Goal: Obtain resource: Download file/media

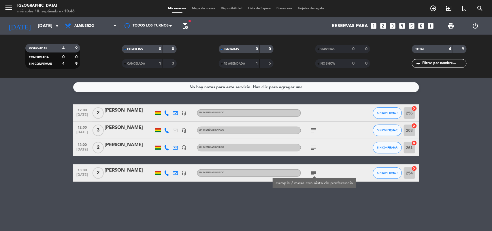
drag, startPoint x: 0, startPoint y: 0, endPoint x: 18, endPoint y: 156, distance: 156.5
click at [23, 159] on bookings-row "12:00 [DATE] 2 [PERSON_NAME] headset_mic Sin menú asignado SIN CONFIRMAR 256 ca…" at bounding box center [246, 142] width 492 height 77
click at [314, 128] on icon "subject" at bounding box center [313, 130] width 7 height 7
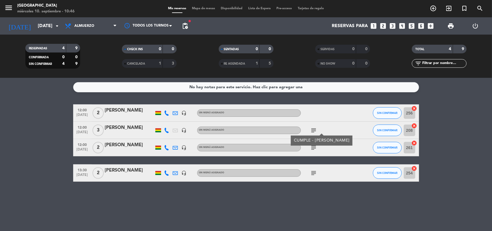
click at [313, 146] on icon "subject" at bounding box center [313, 147] width 7 height 7
click at [313, 175] on icon "subject" at bounding box center [313, 172] width 7 height 7
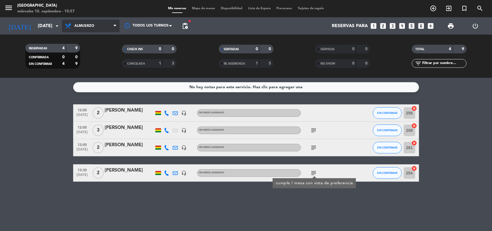
click at [86, 26] on span "Almuerzo" at bounding box center [84, 26] width 20 height 4
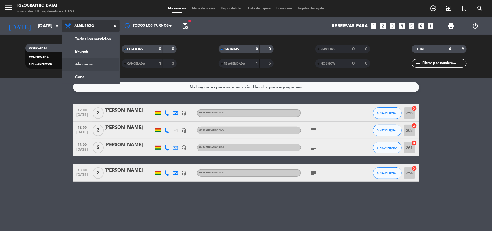
click at [84, 62] on div "menu [GEOGRAPHIC_DATA] [DATE] 10. septiembre - 10:57 Mis reservas Mapa de mesas…" at bounding box center [246, 39] width 492 height 78
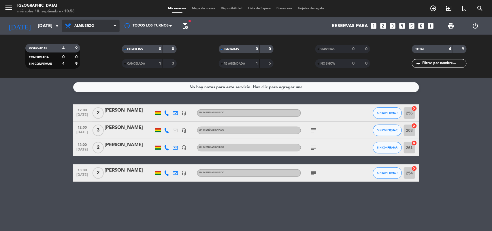
click at [106, 22] on span "Almuerzo" at bounding box center [91, 26] width 58 height 13
click at [88, 77] on div "menu [GEOGRAPHIC_DATA] [DATE] 10. septiembre - 10:58 Mis reservas Mapa de mesas…" at bounding box center [246, 39] width 492 height 78
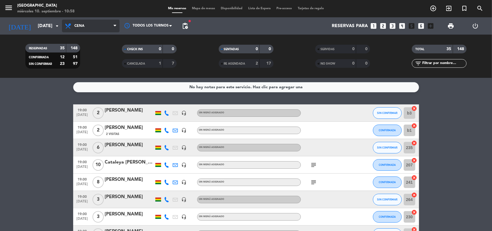
click at [85, 21] on span "Cena" at bounding box center [91, 26] width 58 height 13
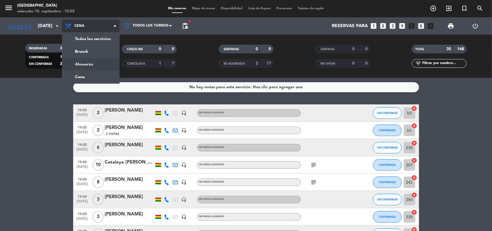
click at [96, 62] on div "menu [GEOGRAPHIC_DATA] [DATE] 10. septiembre - 10:58 Mis reservas Mapa de mesas…" at bounding box center [246, 39] width 492 height 78
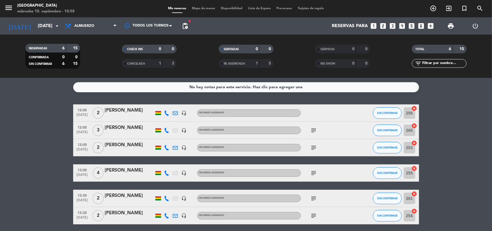
scroll to position [22, 0]
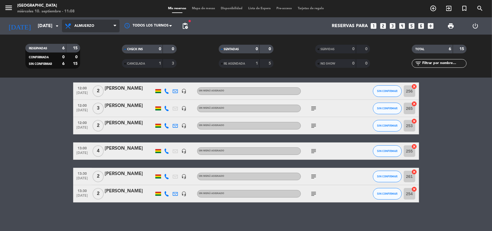
click at [86, 24] on span "Almuerzo" at bounding box center [84, 26] width 20 height 4
click at [84, 76] on div "menu [GEOGRAPHIC_DATA] [DATE] 10. septiembre - 11:08 Mis reservas Mapa de mesas…" at bounding box center [246, 39] width 492 height 78
click at [95, 25] on span "Cena" at bounding box center [91, 26] width 58 height 13
click at [84, 62] on div "menu [GEOGRAPHIC_DATA] [DATE] 10. septiembre - 11:08 Mis reservas Mapa de mesas…" at bounding box center [246, 39] width 492 height 78
click at [451, 27] on span "print" at bounding box center [450, 25] width 7 height 7
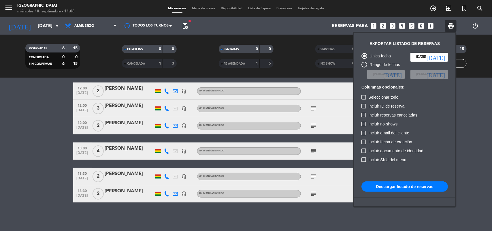
click at [391, 187] on button "Descargar listado de reservas" at bounding box center [404, 186] width 86 height 10
click at [84, 29] on div at bounding box center [246, 115] width 492 height 231
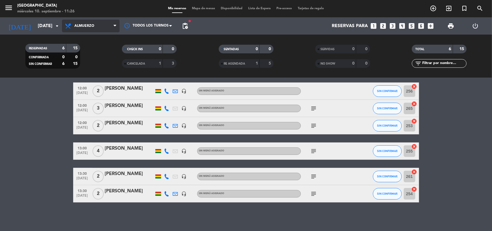
click at [84, 24] on span "Almuerzo" at bounding box center [84, 26] width 20 height 4
click at [93, 75] on div "menu [GEOGRAPHIC_DATA] [DATE] 10. septiembre - 11:26 Mis reservas Mapa de mesas…" at bounding box center [246, 39] width 492 height 78
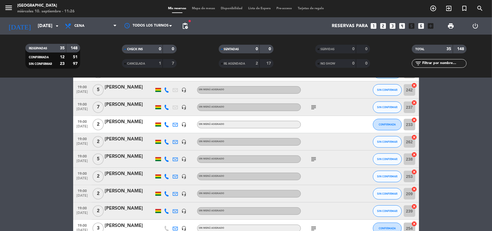
scroll to position [0, 0]
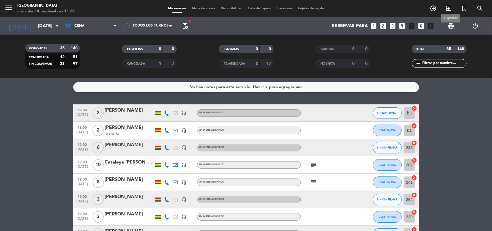
click at [450, 25] on span "print" at bounding box center [450, 25] width 7 height 7
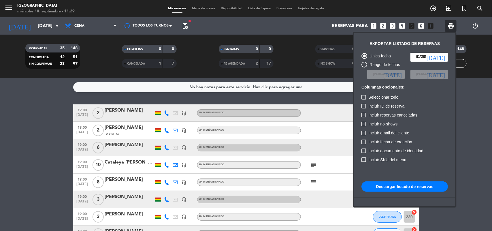
click at [386, 182] on button "Descargar listado de reservas" at bounding box center [404, 186] width 86 height 10
